Goal: Transaction & Acquisition: Subscribe to service/newsletter

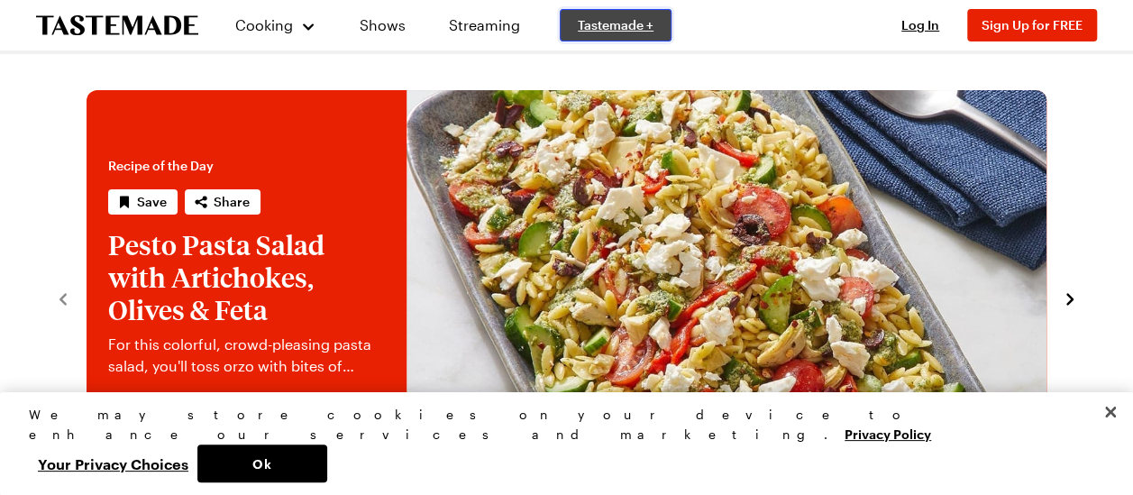
click at [586, 23] on span "Tastemade +" at bounding box center [616, 25] width 76 height 18
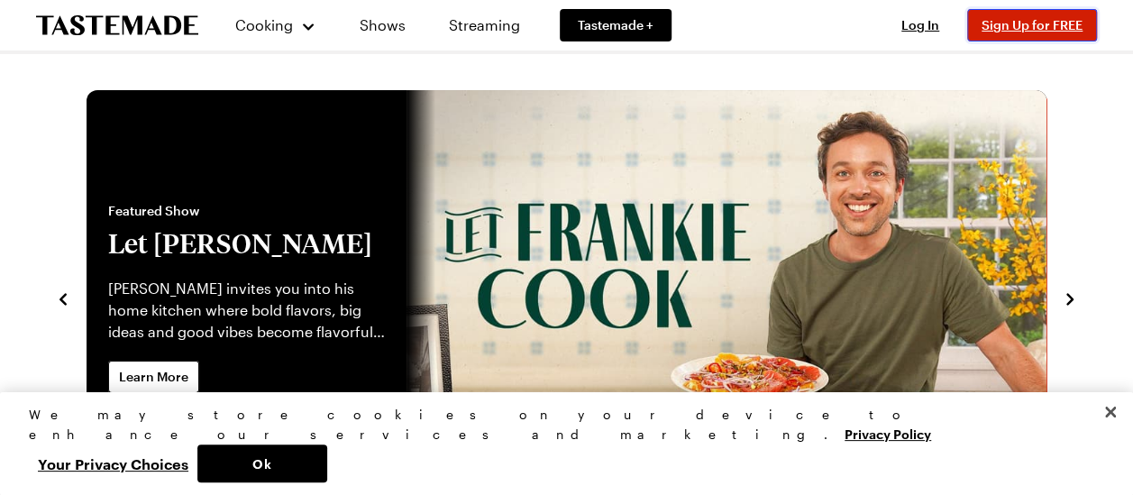
click at [1013, 20] on span "Sign Up for FREE" at bounding box center [1032, 24] width 101 height 15
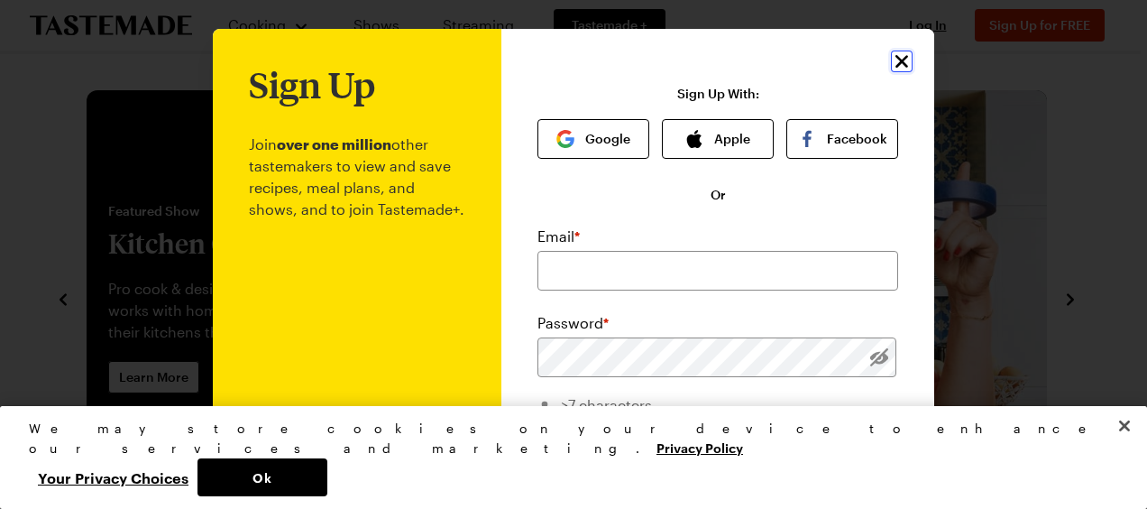
click at [895, 59] on icon "Close" at bounding box center [901, 61] width 13 height 13
